Goal: Task Accomplishment & Management: Manage account settings

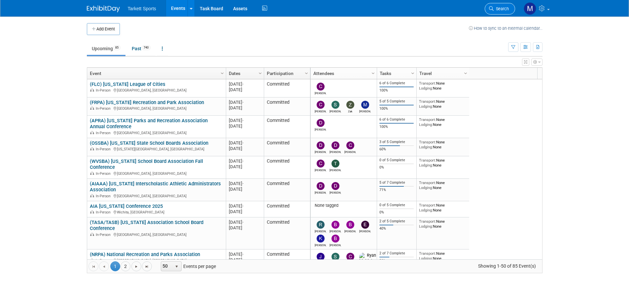
click at [494, 6] on link "Search" at bounding box center [500, 9] width 30 height 12
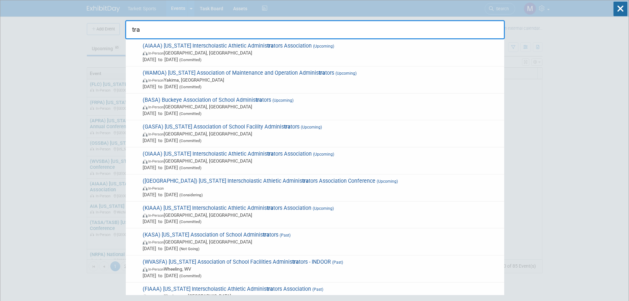
type input "trap"
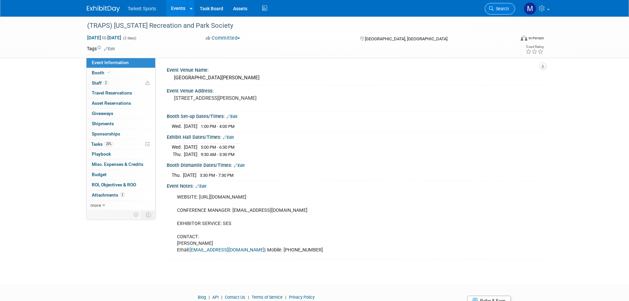
click at [501, 12] on link "Search" at bounding box center [500, 9] width 30 height 12
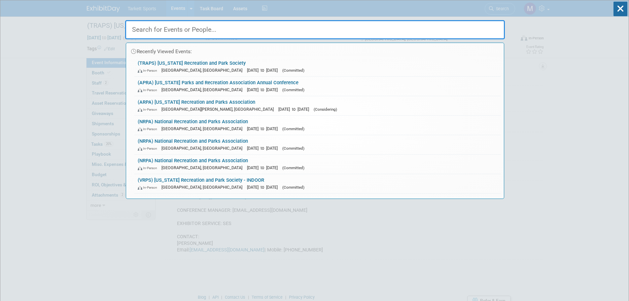
click at [352, 25] on input "text" at bounding box center [315, 29] width 380 height 19
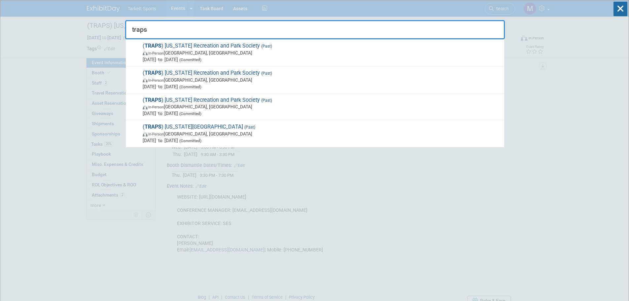
type input "traps"
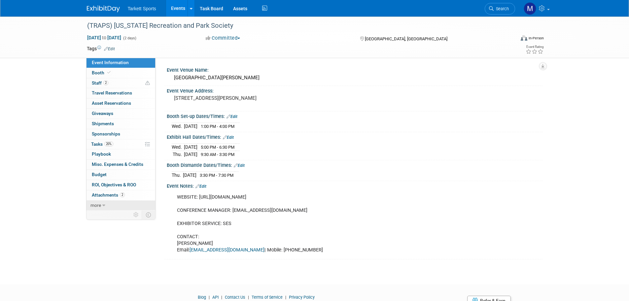
drag, startPoint x: 119, startPoint y: 209, endPoint x: 109, endPoint y: 208, distance: 9.6
click at [118, 209] on link "more" at bounding box center [120, 205] width 69 height 10
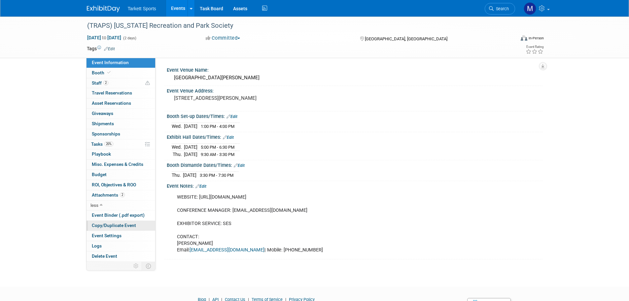
click at [115, 227] on span "Copy/Duplicate Event" at bounding box center [114, 225] width 44 height 5
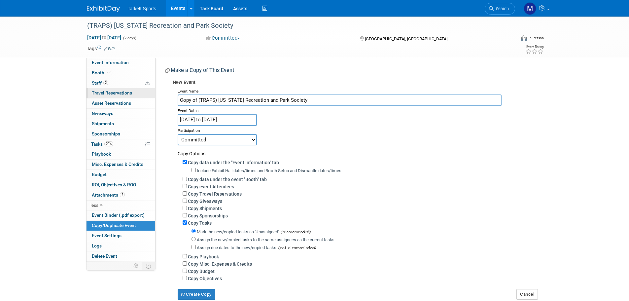
drag, startPoint x: 197, startPoint y: 101, endPoint x: 120, endPoint y: 97, distance: 77.0
click at [120, 97] on div "Event Information Event Info Booth Booth 2 Staff 2 Staff 0 Travel Reservations …" at bounding box center [315, 158] width 466 height 283
type input "(TRAPS) [US_STATE] Recreation and Park Society"
click at [237, 122] on input "Feb 26, 2025 to Feb 27, 2025" at bounding box center [217, 120] width 79 height 12
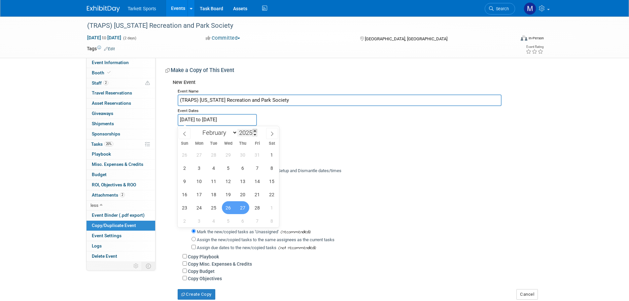
click at [255, 130] on span at bounding box center [255, 131] width 5 height 4
type input "2026"
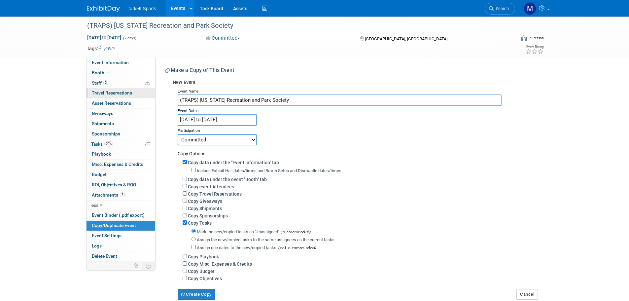
drag, startPoint x: 285, startPoint y: 102, endPoint x: 102, endPoint y: 90, distance: 183.0
click at [102, 90] on div "Event Information Event Info Booth Booth 2 Staff 2 Staff 0 Travel Reservations …" at bounding box center [315, 158] width 466 height 283
click at [222, 122] on input "Feb 26, 2025 to Feb 27, 2025" at bounding box center [217, 120] width 79 height 12
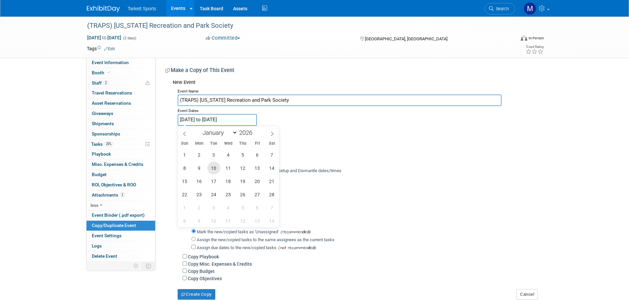
click at [211, 166] on span "10" at bounding box center [213, 167] width 13 height 13
click at [259, 167] on span "13" at bounding box center [257, 167] width 13 height 13
type input "Feb 10, 2026 to Feb 13, 2026"
click at [368, 123] on div "Event Name (TRAPS) Texas Recreation and Park Society Event Dates Feb 10, 2026 t…" at bounding box center [355, 193] width 365 height 214
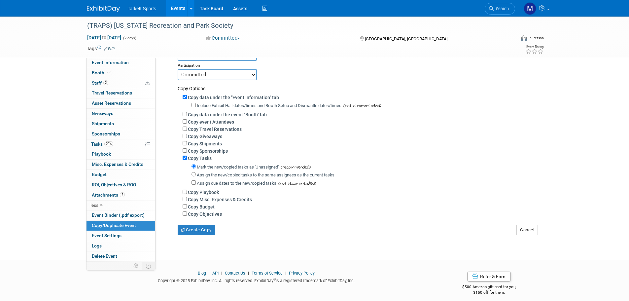
scroll to position [75, 0]
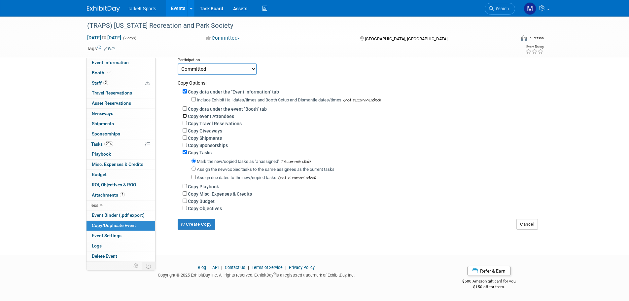
click at [184, 114] on input "Copy event Attendees" at bounding box center [185, 116] width 4 height 4
checkbox input "true"
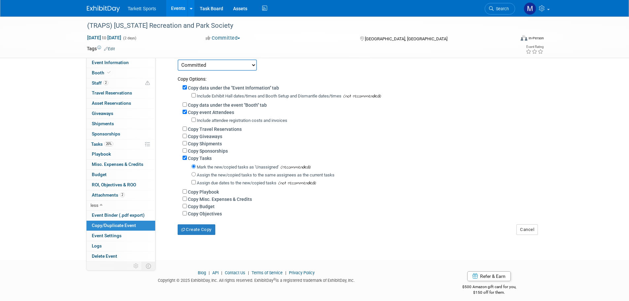
click at [192, 161] on label "Copy Tasks" at bounding box center [200, 158] width 24 height 5
click at [187, 160] on input "Copy Tasks" at bounding box center [185, 158] width 4 height 4
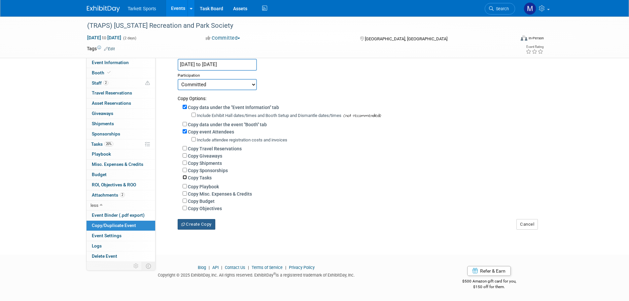
scroll to position [58, 0]
click at [188, 177] on label "Copy Tasks" at bounding box center [200, 178] width 24 height 5
click at [187, 177] on input "Copy Tasks" at bounding box center [185, 178] width 4 height 4
checkbox input "true"
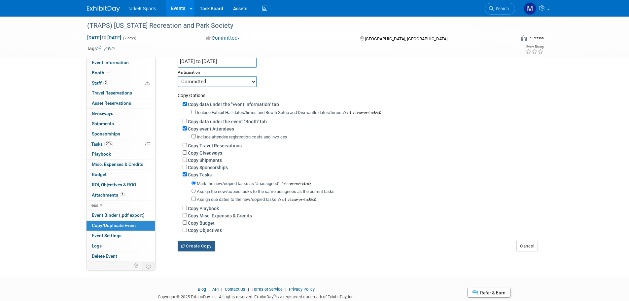
click at [195, 249] on button "Create Copy" at bounding box center [197, 246] width 38 height 11
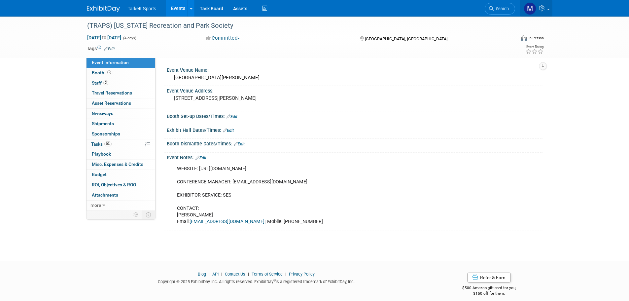
click at [538, 12] on link at bounding box center [536, 8] width 32 height 17
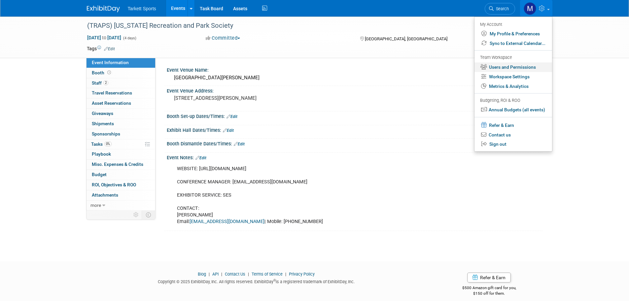
click at [506, 66] on link "Users and Permissions" at bounding box center [513, 67] width 78 height 10
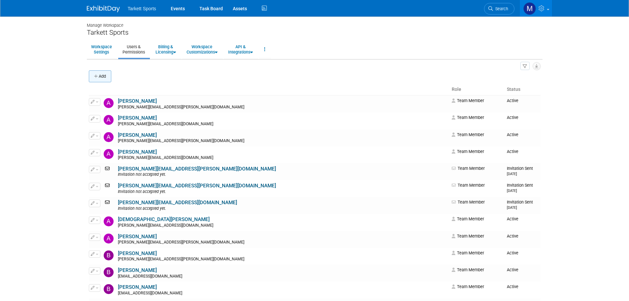
click at [109, 80] on button "Add" at bounding box center [100, 76] width 22 height 12
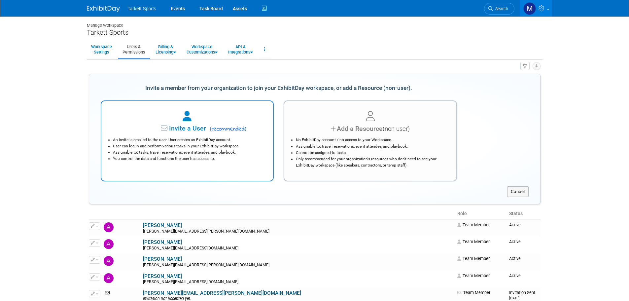
click at [175, 137] on li "An invite is emailed to the user. User creates an ExhibitDay account." at bounding box center [189, 140] width 152 height 6
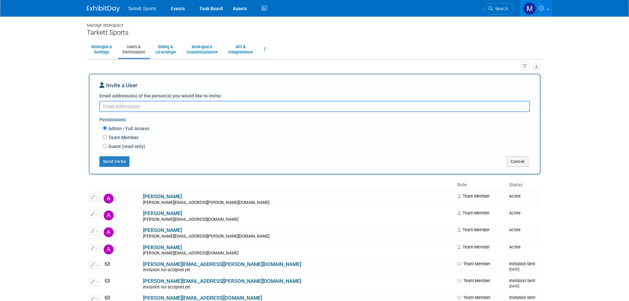
click at [114, 139] on label "Team Member" at bounding box center [123, 137] width 32 height 7
click at [107, 139] on input "Team Member" at bounding box center [105, 137] width 4 height 4
radio input "true"
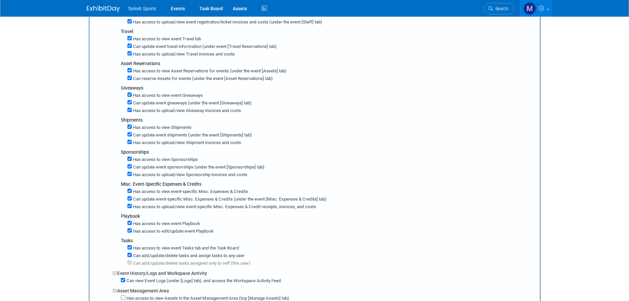
scroll to position [99, 0]
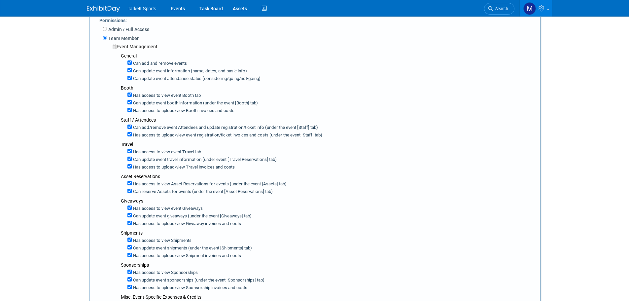
click at [138, 62] on label "Can add and remove events" at bounding box center [159, 63] width 55 height 6
click at [132, 62] on input "Can add and remove events" at bounding box center [129, 62] width 4 height 4
checkbox input "false"
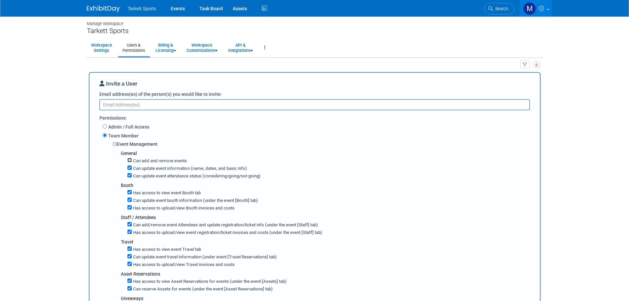
scroll to position [0, 0]
click at [140, 107] on textarea "Email address(es) of the person(s) you would like to invite:" at bounding box center [314, 106] width 431 height 11
click at [184, 103] on textarea "Email address(es) of the person(s) you would like to invite:" at bounding box center [314, 106] width 431 height 11
paste textarea "t.zarybnicky@pcc.build"
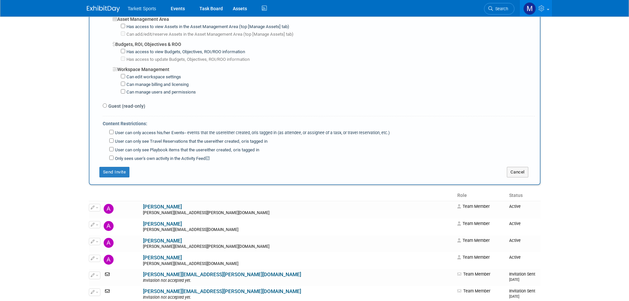
scroll to position [495, 0]
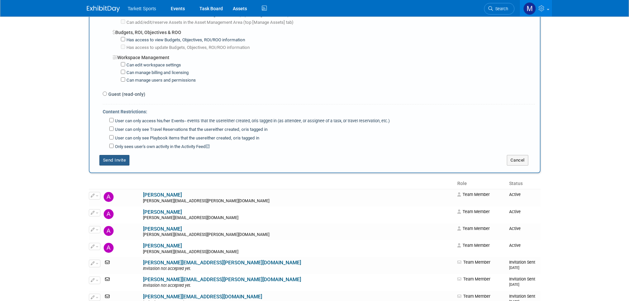
type textarea "t.zarybnicky@pcc.build"
click at [123, 165] on button "Send Invite" at bounding box center [114, 160] width 30 height 11
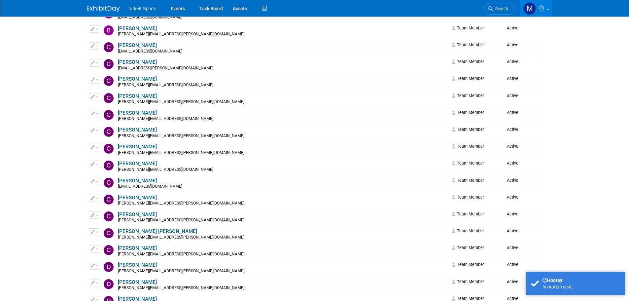
scroll to position [0, 0]
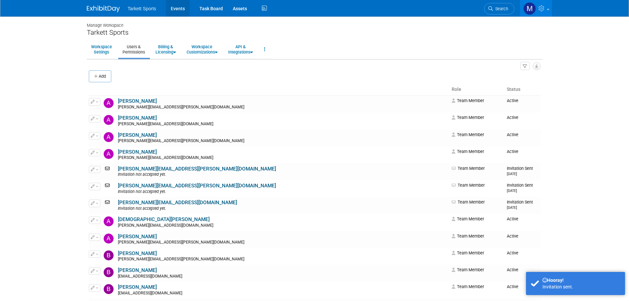
click at [181, 13] on link "Events" at bounding box center [178, 8] width 24 height 17
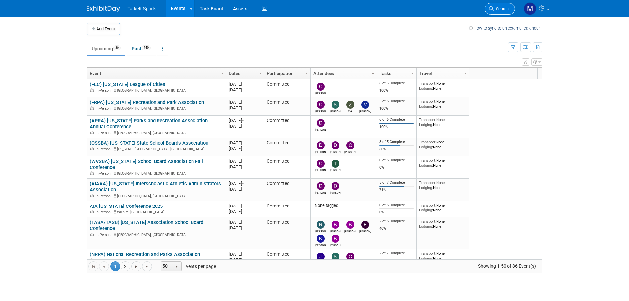
click at [496, 7] on span "Search" at bounding box center [501, 8] width 15 height 5
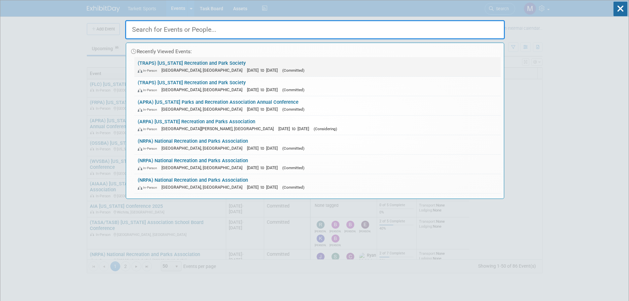
click at [179, 70] on span "[GEOGRAPHIC_DATA], [GEOGRAPHIC_DATA]" at bounding box center [203, 70] width 84 height 5
